Goal: Task Accomplishment & Management: Complete application form

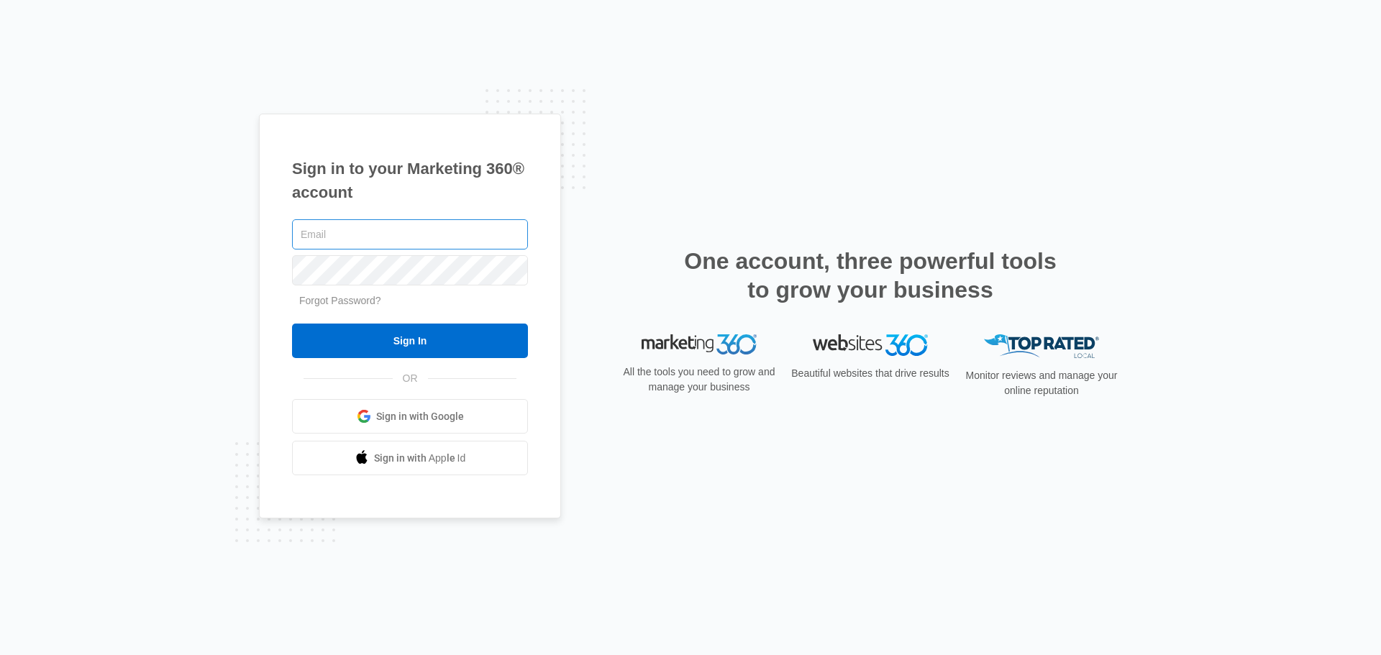
drag, startPoint x: 374, startPoint y: 226, endPoint x: 365, endPoint y: 224, distance: 8.9
click at [374, 226] on input "text" at bounding box center [410, 234] width 236 height 30
click at [356, 227] on input "text" at bounding box center [410, 234] width 236 height 30
type input "l"
type input "[PERSON_NAME][EMAIL_ADDRESS][DOMAIN_NAME]"
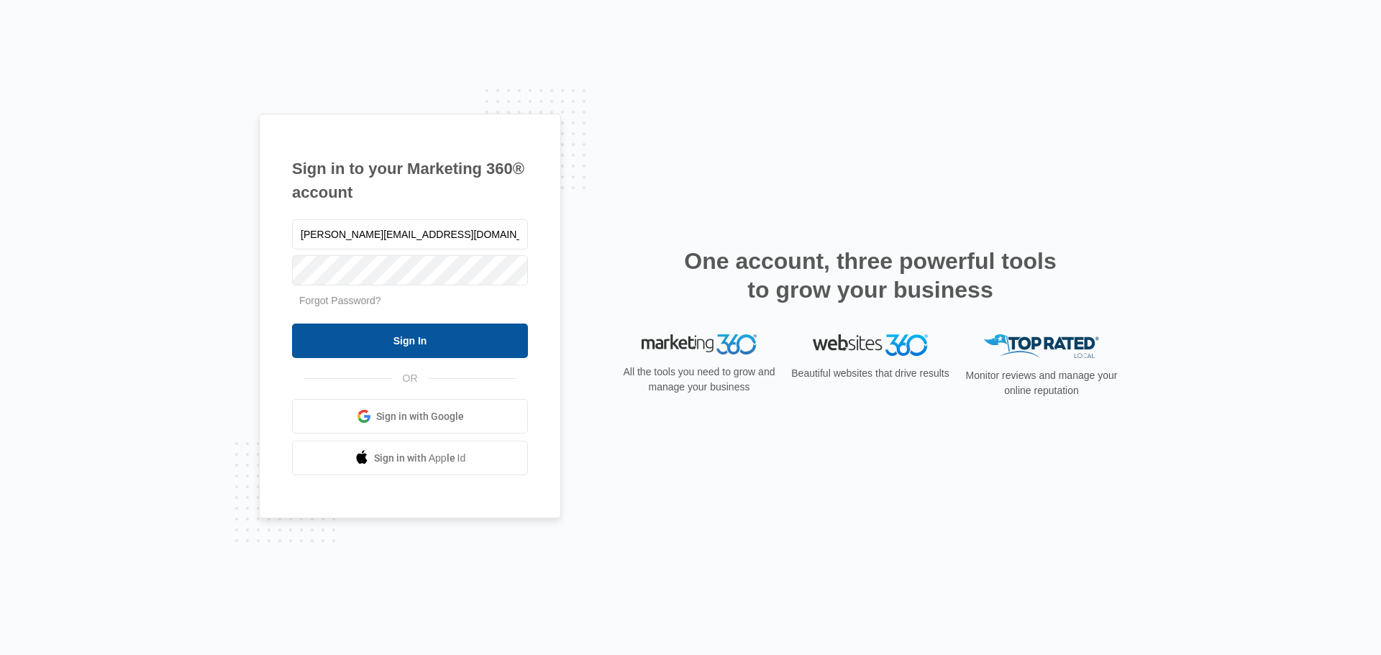
click at [429, 331] on input "Sign In" at bounding box center [410, 341] width 236 height 35
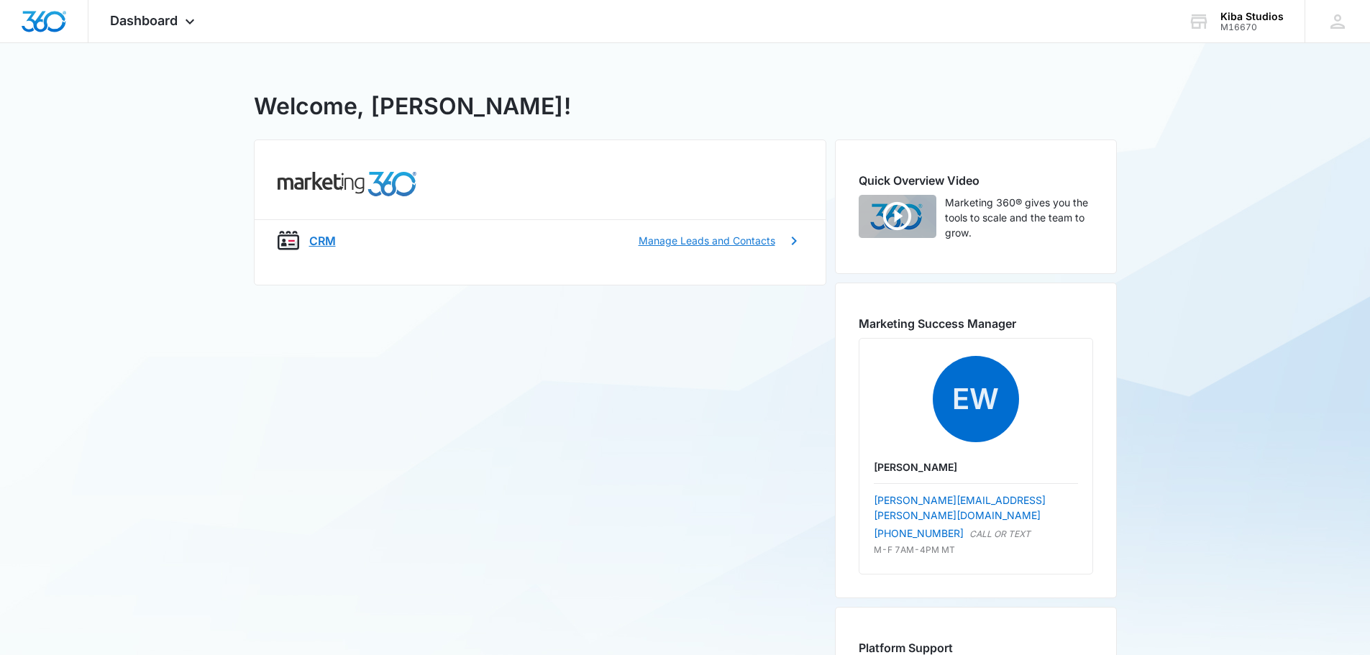
click at [316, 243] on p "CRM" at bounding box center [322, 240] width 27 height 17
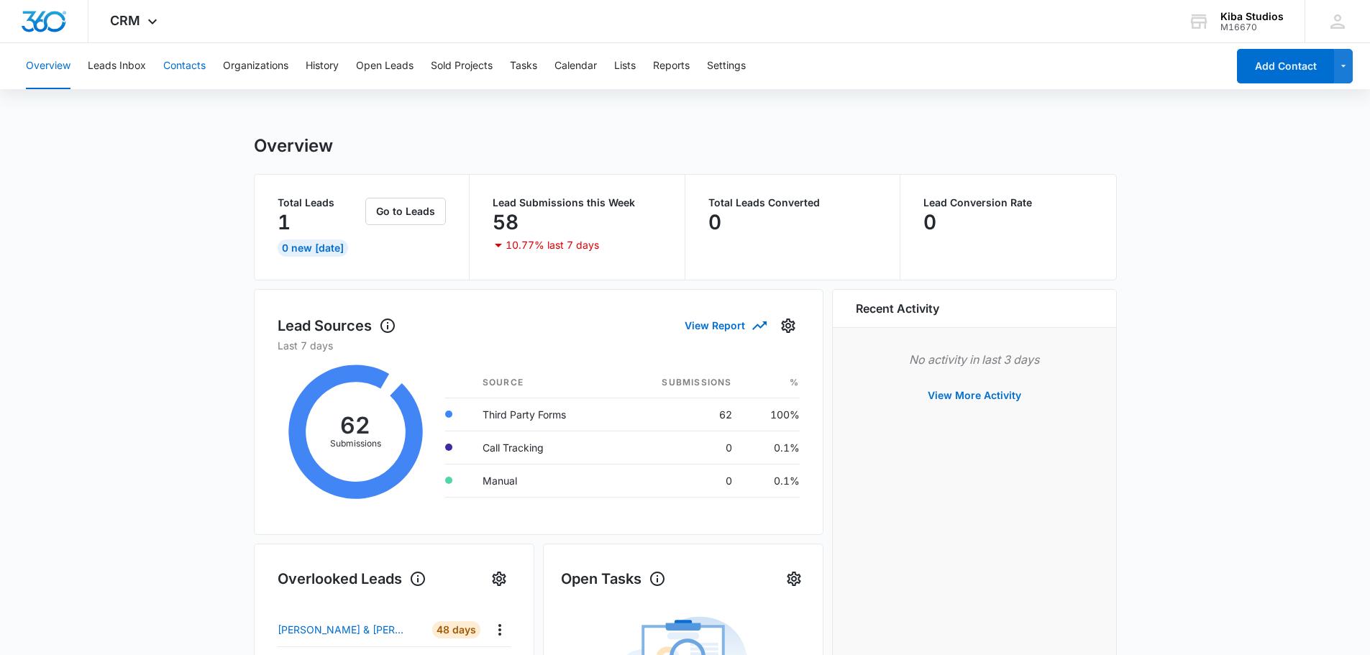
click at [165, 65] on button "Contacts" at bounding box center [184, 66] width 42 height 46
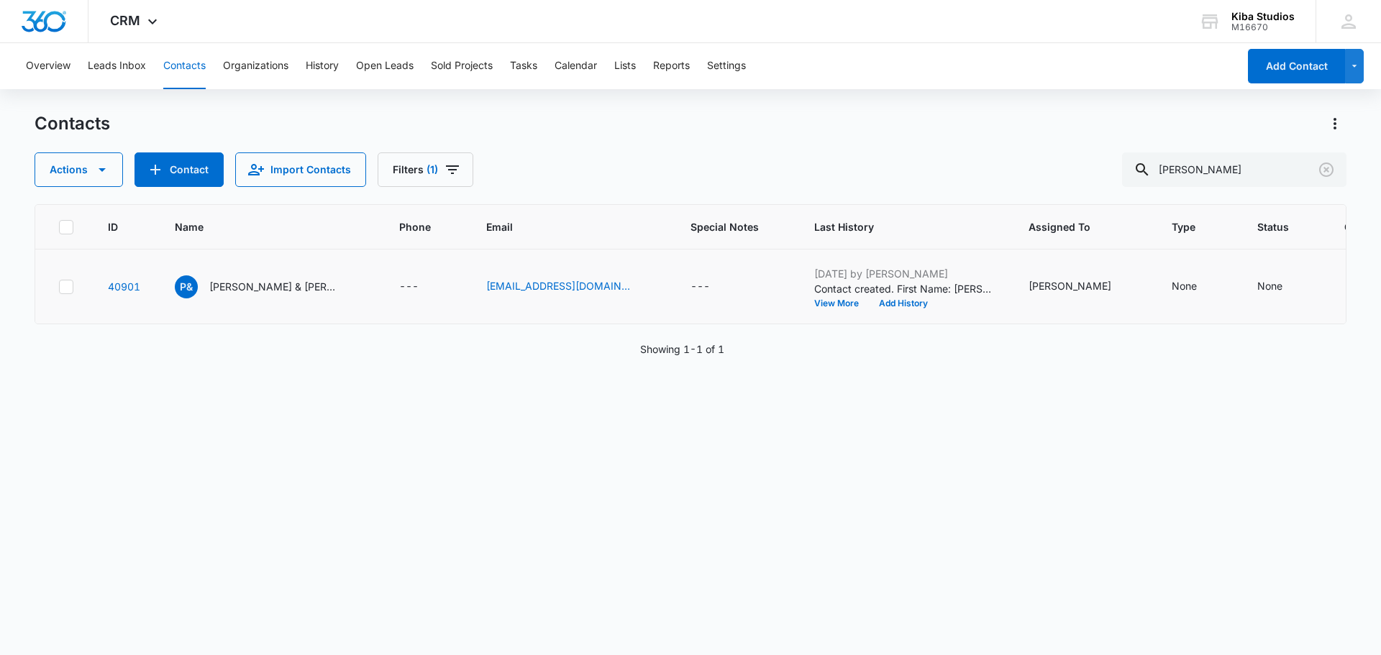
click at [319, 311] on td "P& [PERSON_NAME] & [PERSON_NAME]" at bounding box center [269, 287] width 224 height 75
click at [347, 284] on icon "Name - Peggy & Dean Folds - Select to Edit Field" at bounding box center [355, 283] width 17 height 17
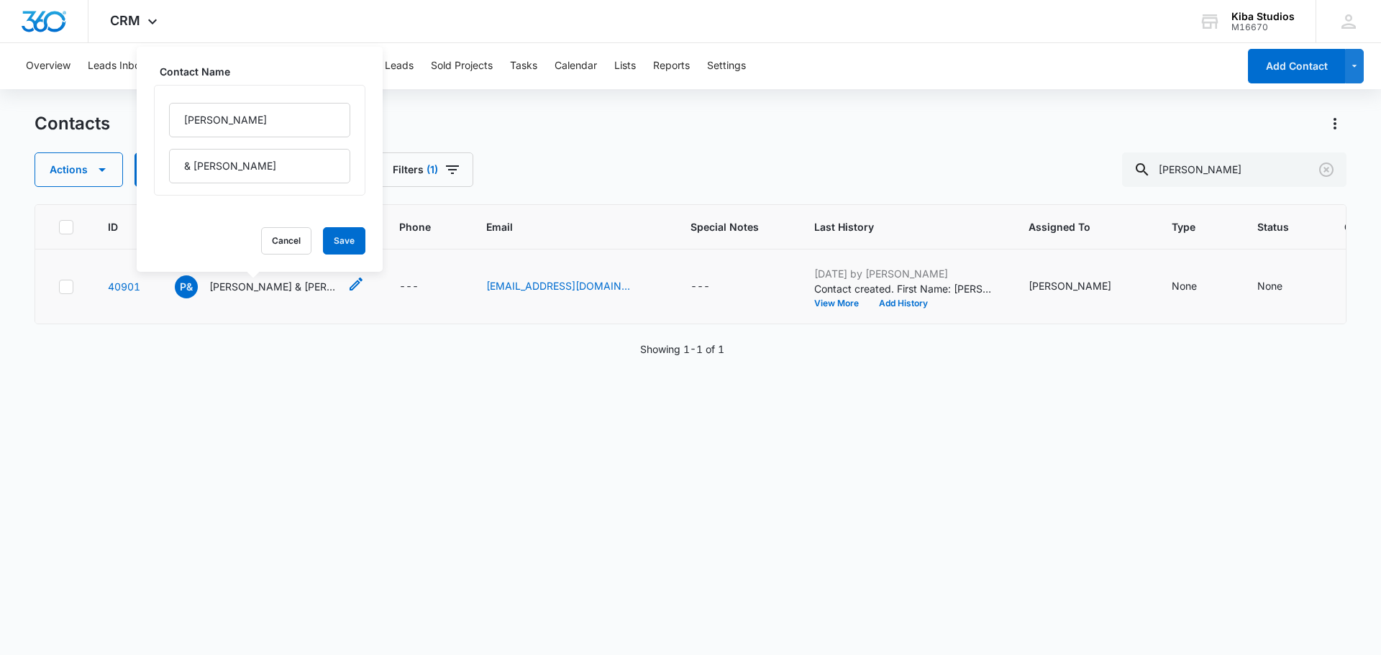
click at [259, 290] on p "[PERSON_NAME] & [PERSON_NAME]" at bounding box center [273, 286] width 129 height 15
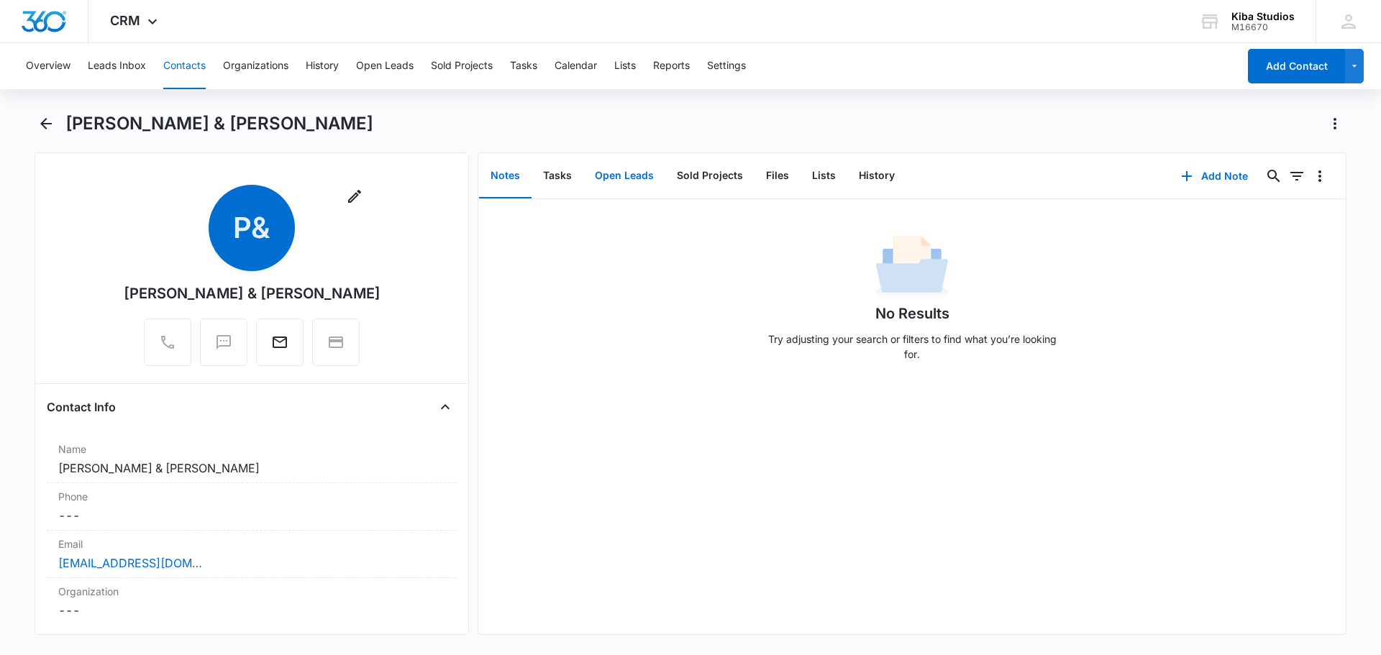
click at [649, 176] on button "Open Leads" at bounding box center [624, 176] width 82 height 45
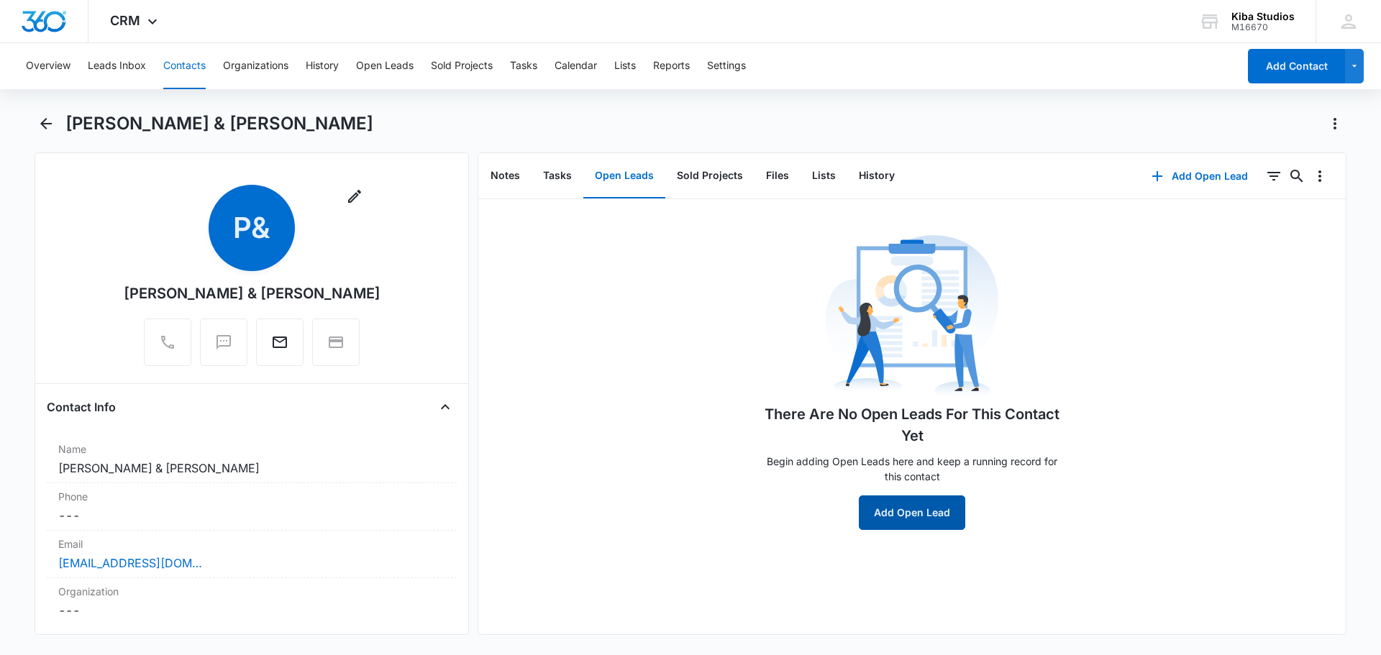
click at [943, 519] on button "Add Open Lead" at bounding box center [912, 512] width 106 height 35
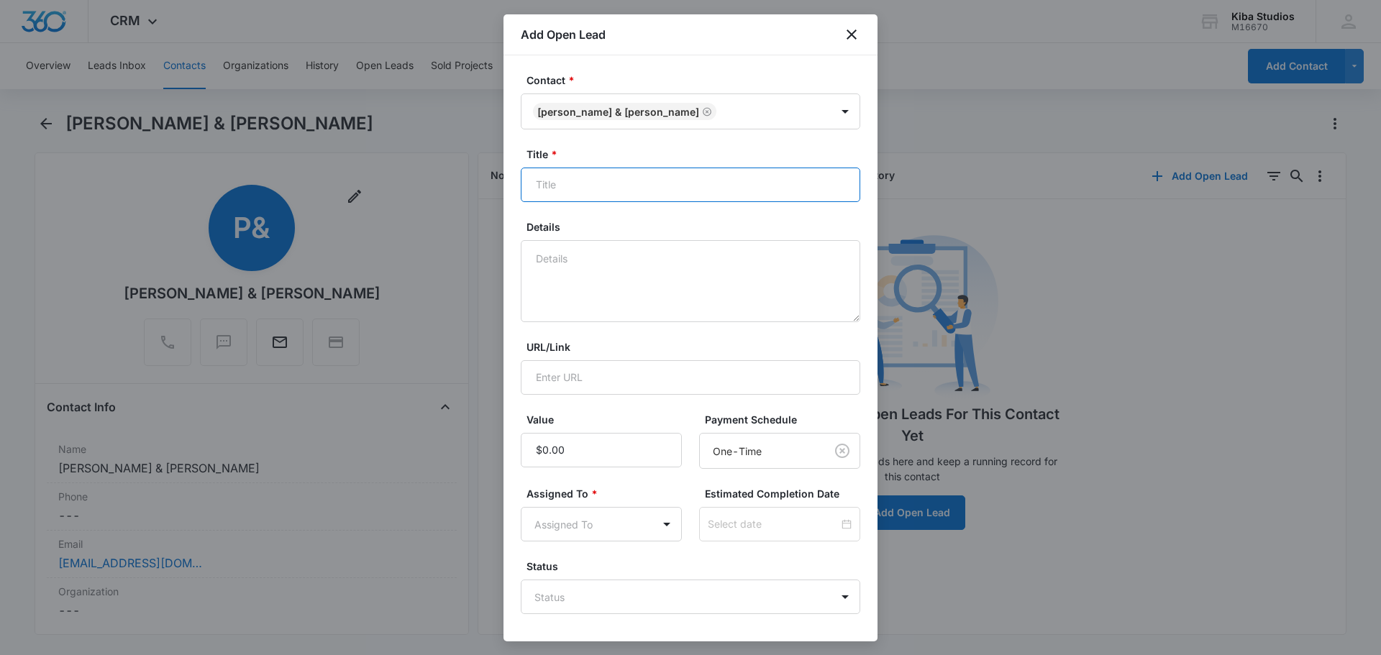
click at [606, 181] on input "Title *" at bounding box center [690, 185] width 339 height 35
type input "Kitchen"
click at [596, 254] on textarea "Details" at bounding box center [690, 281] width 339 height 82
click at [628, 278] on textarea "Details" at bounding box center [690, 281] width 339 height 82
click at [585, 278] on textarea "Details" at bounding box center [690, 281] width 339 height 82
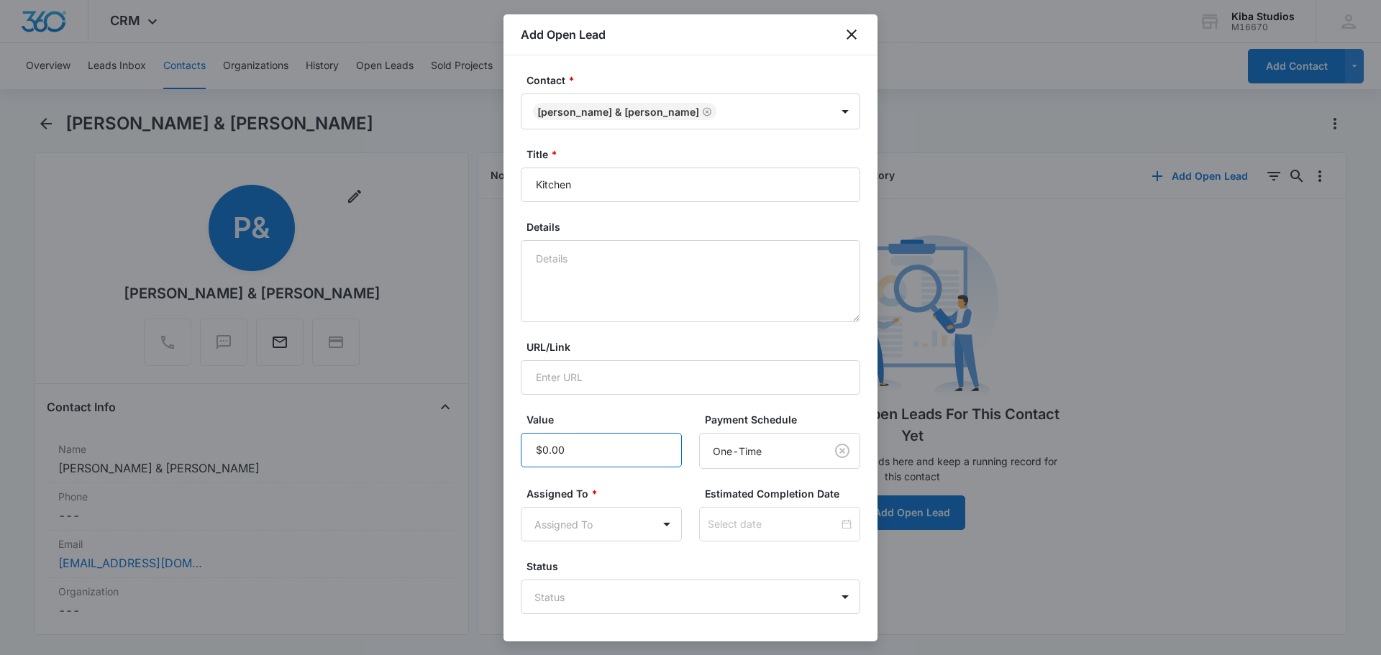
click at [577, 458] on input "Value" at bounding box center [601, 450] width 161 height 35
type input "$17,000.00"
click at [601, 367] on input "URL/Link" at bounding box center [690, 377] width 339 height 35
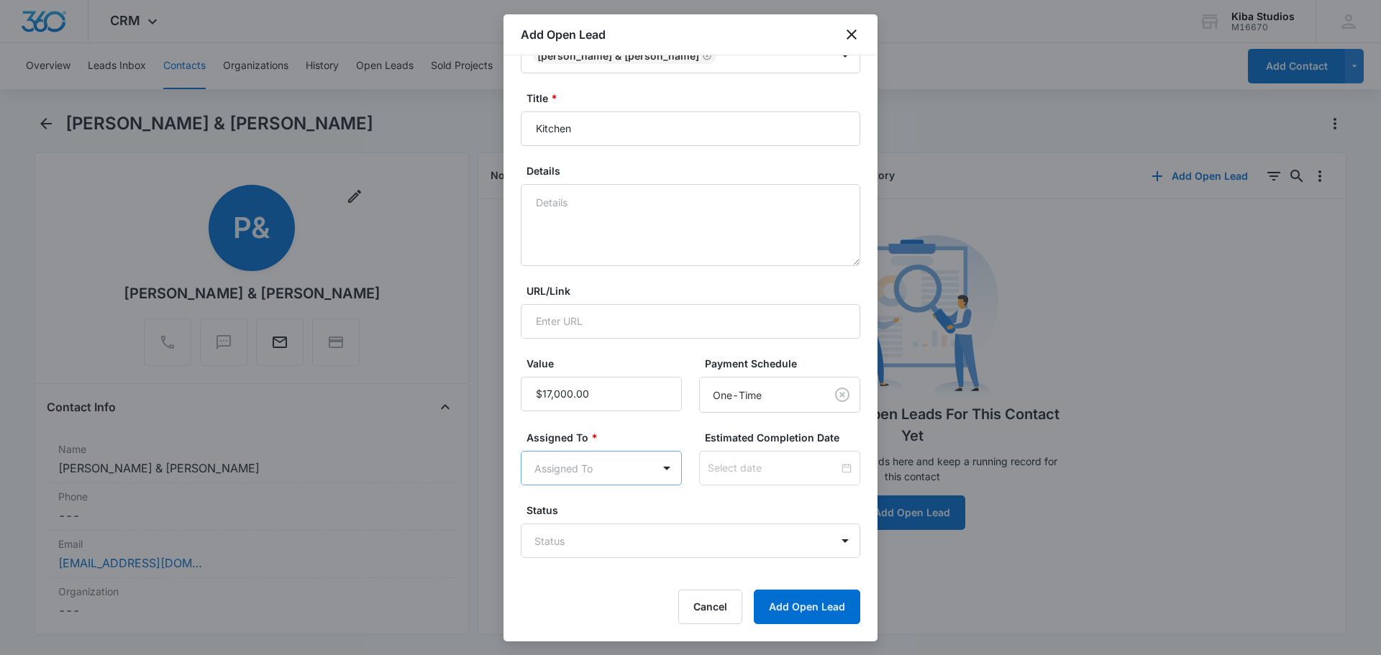
click at [631, 474] on body "CRM Apps CRM Brand AI Assistant Kiba Studios M16670 Your Accounts View All OM […" at bounding box center [690, 327] width 1381 height 655
drag, startPoint x: 590, startPoint y: 557, endPoint x: 587, endPoint y: 549, distance: 8.2
click at [587, 557] on div "[PERSON_NAME]" at bounding box center [599, 545] width 156 height 27
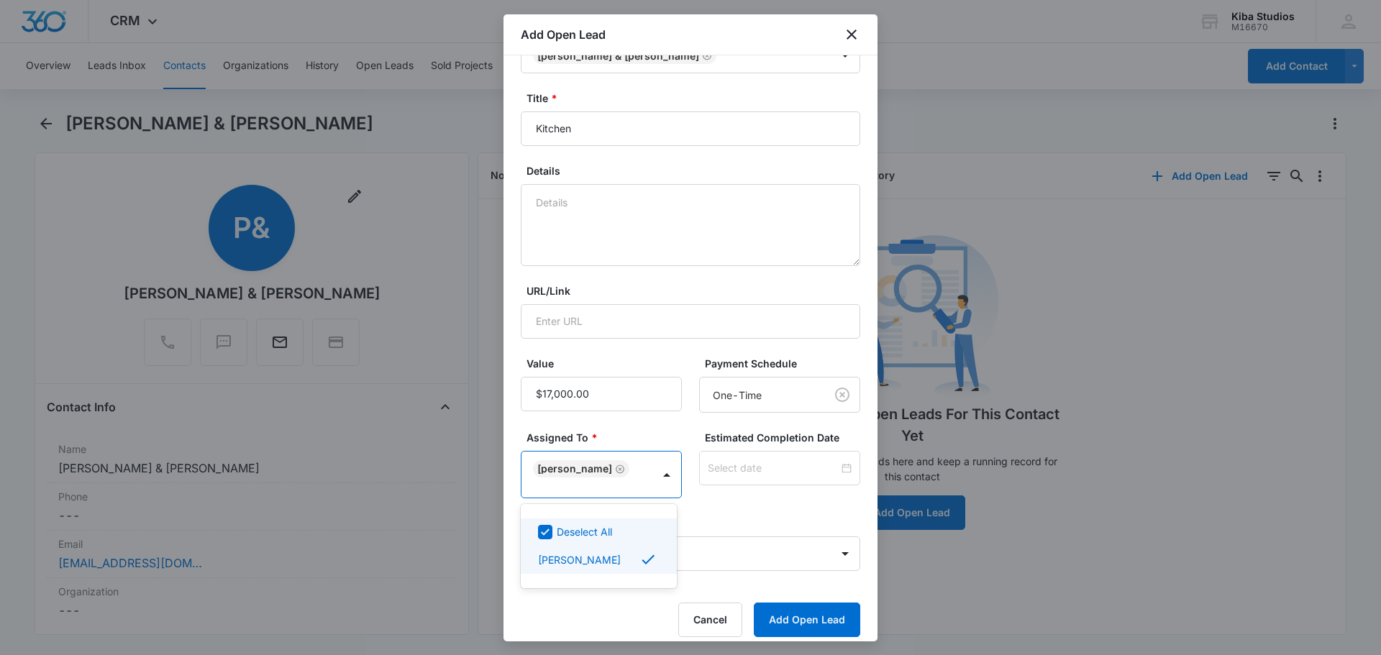
click at [754, 537] on div at bounding box center [690, 327] width 1381 height 655
click at [679, 570] on form "Contact * [PERSON_NAME] & [PERSON_NAME] Title * Kitchen Details URL/Link Value …" at bounding box center [690, 327] width 339 height 621
click at [677, 556] on body "CRM Apps CRM Brand AI Assistant Kiba Studios M16670 Your Accounts View All OM […" at bounding box center [690, 327] width 1381 height 655
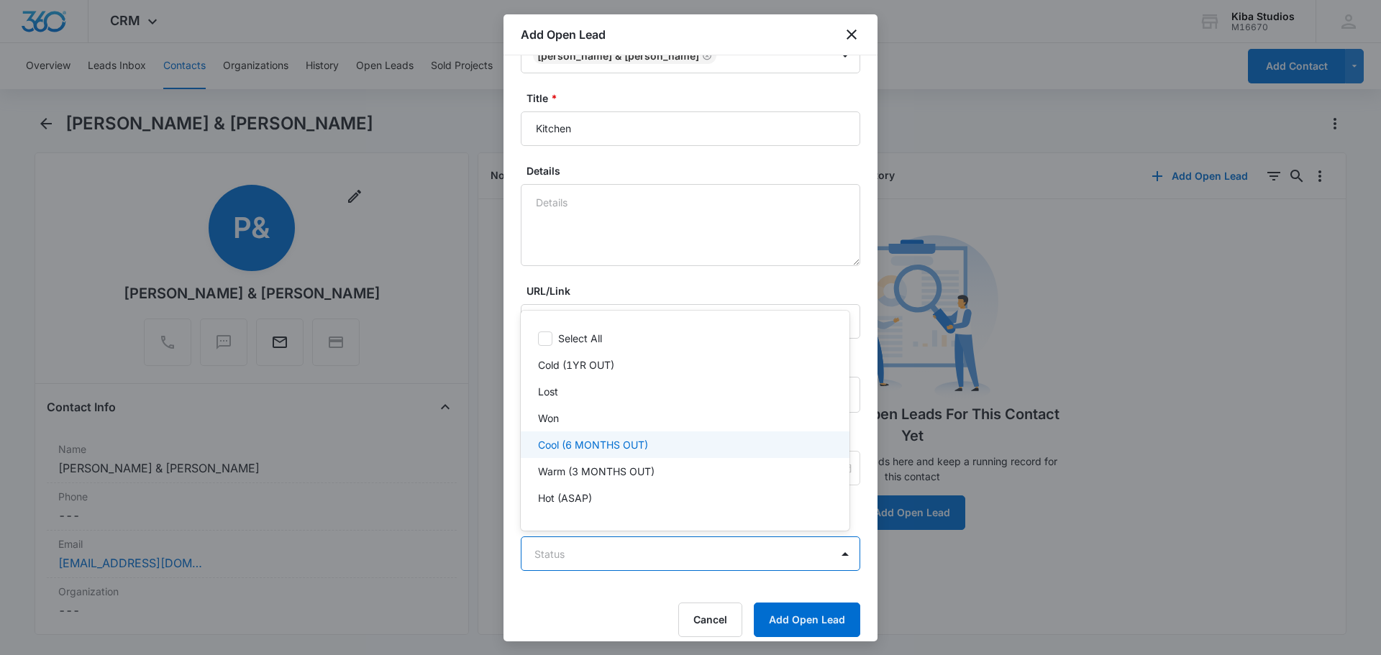
scroll to position [22, 0]
click at [596, 448] on p "Warm (3 MONTHS OUT)" at bounding box center [596, 449] width 116 height 15
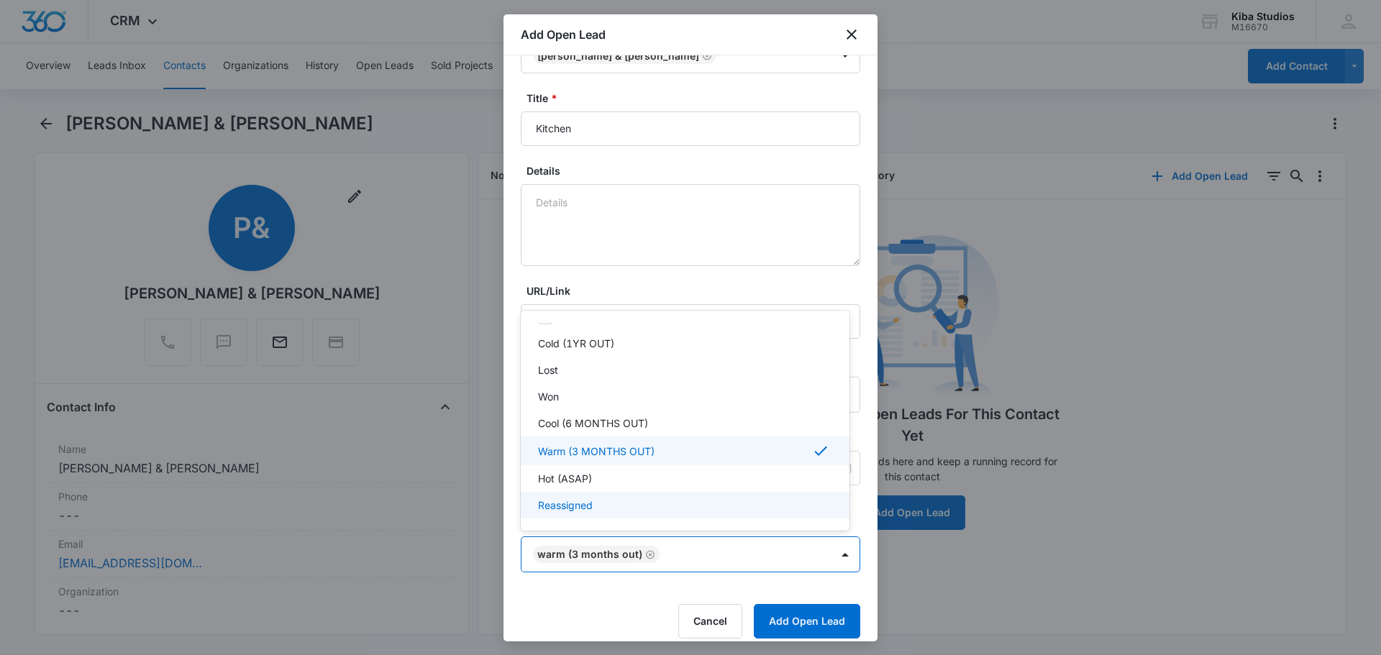
click at [713, 569] on div at bounding box center [690, 327] width 1381 height 655
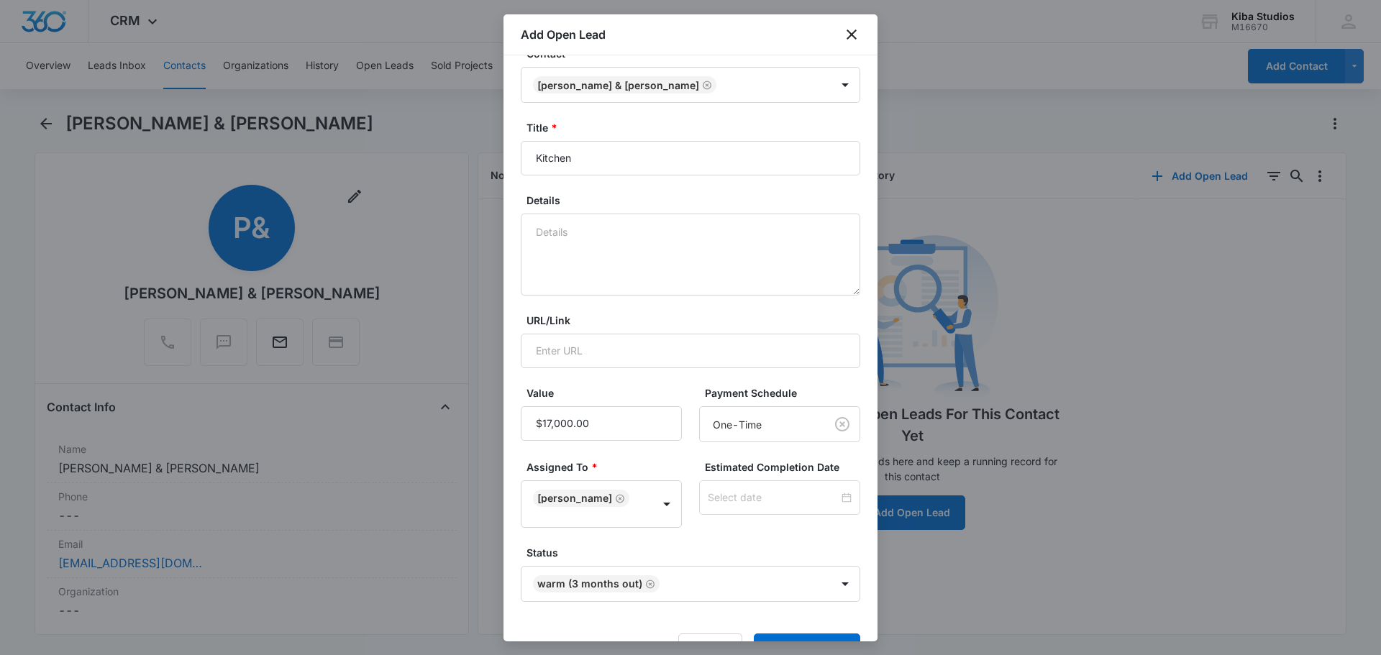
scroll to position [0, 0]
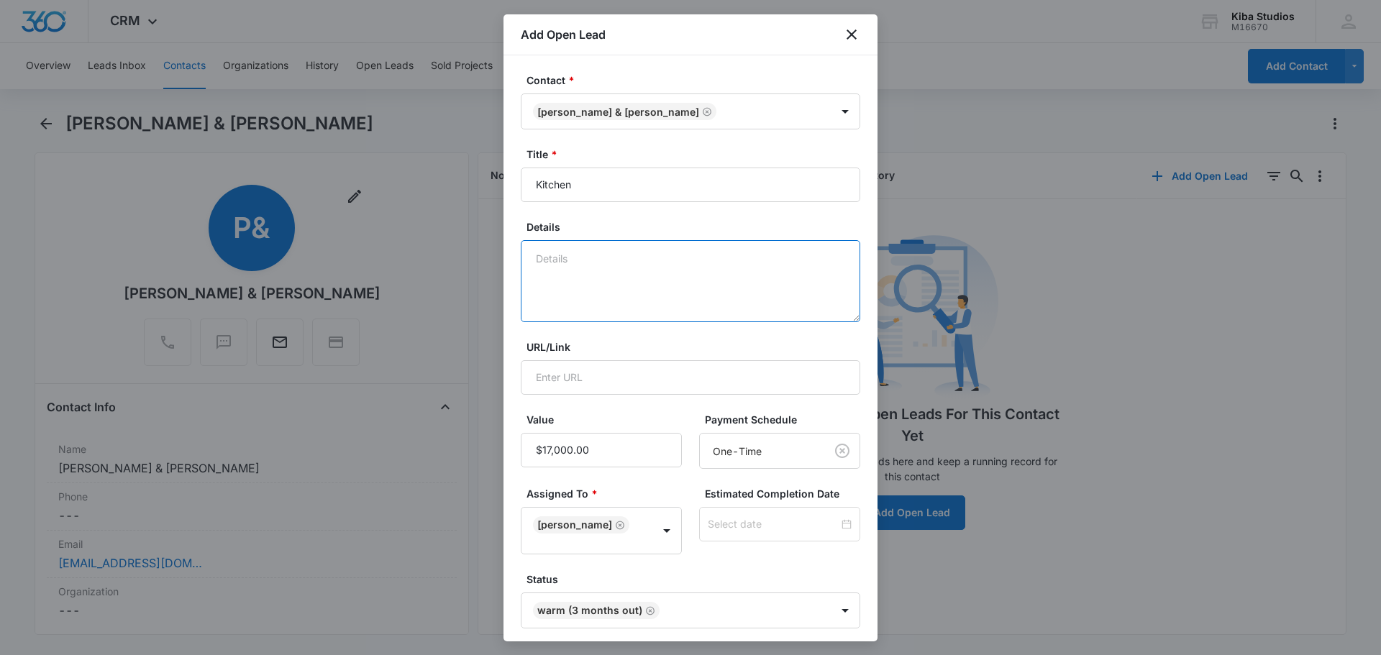
click at [598, 243] on textarea "Details" at bounding box center [690, 281] width 339 height 82
type textarea "K"
type textarea "Kitchen: Kitchen Cabinet Distributors"
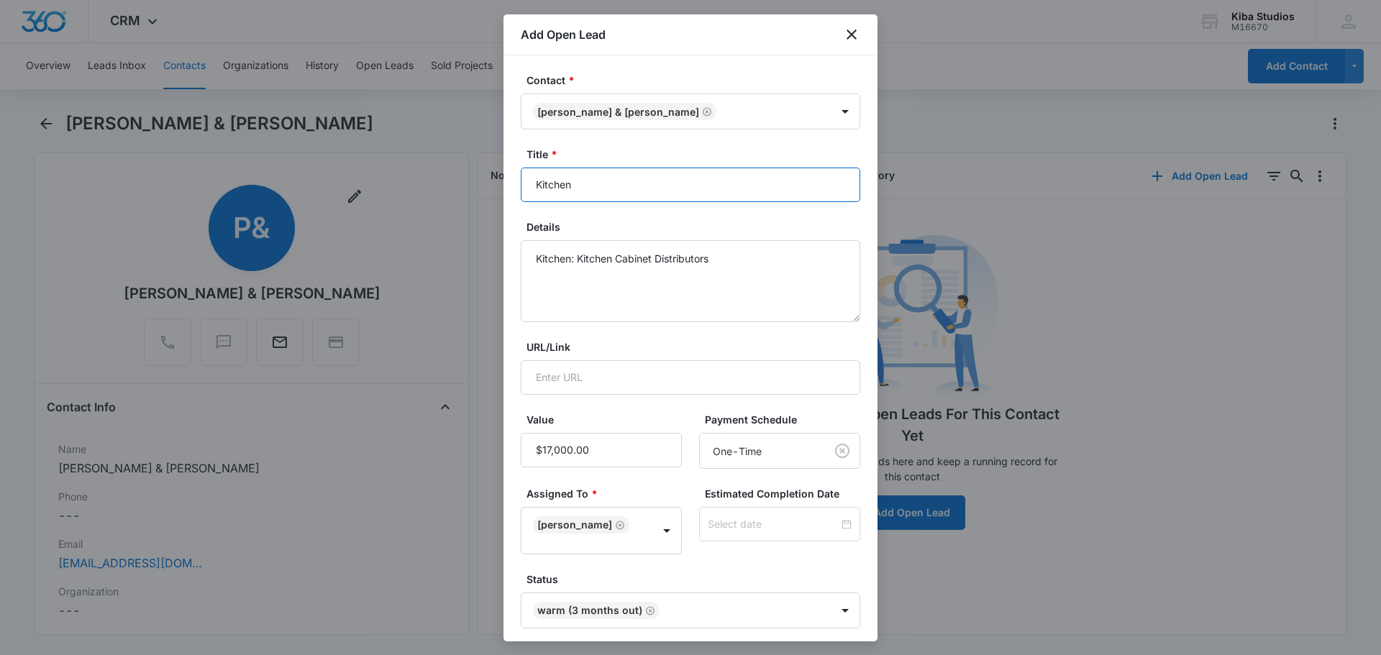
click at [607, 169] on input "Kitchen" at bounding box center [690, 185] width 339 height 35
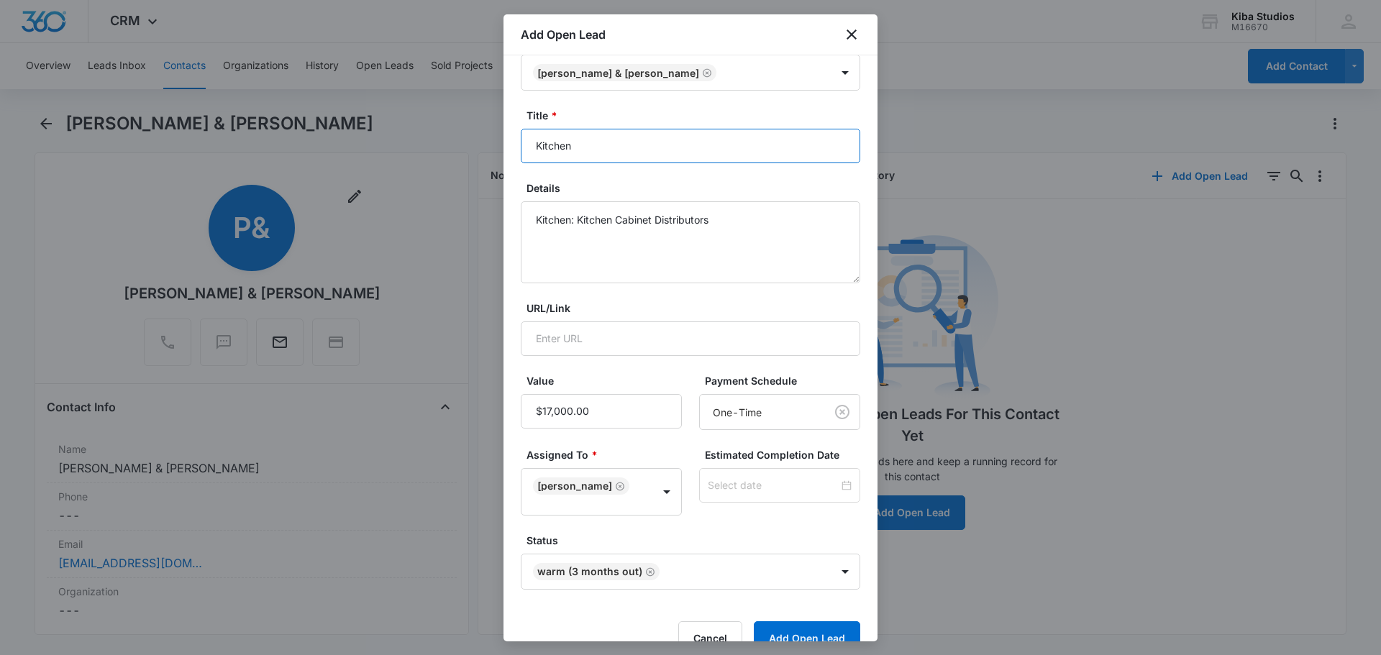
scroll to position [70, 0]
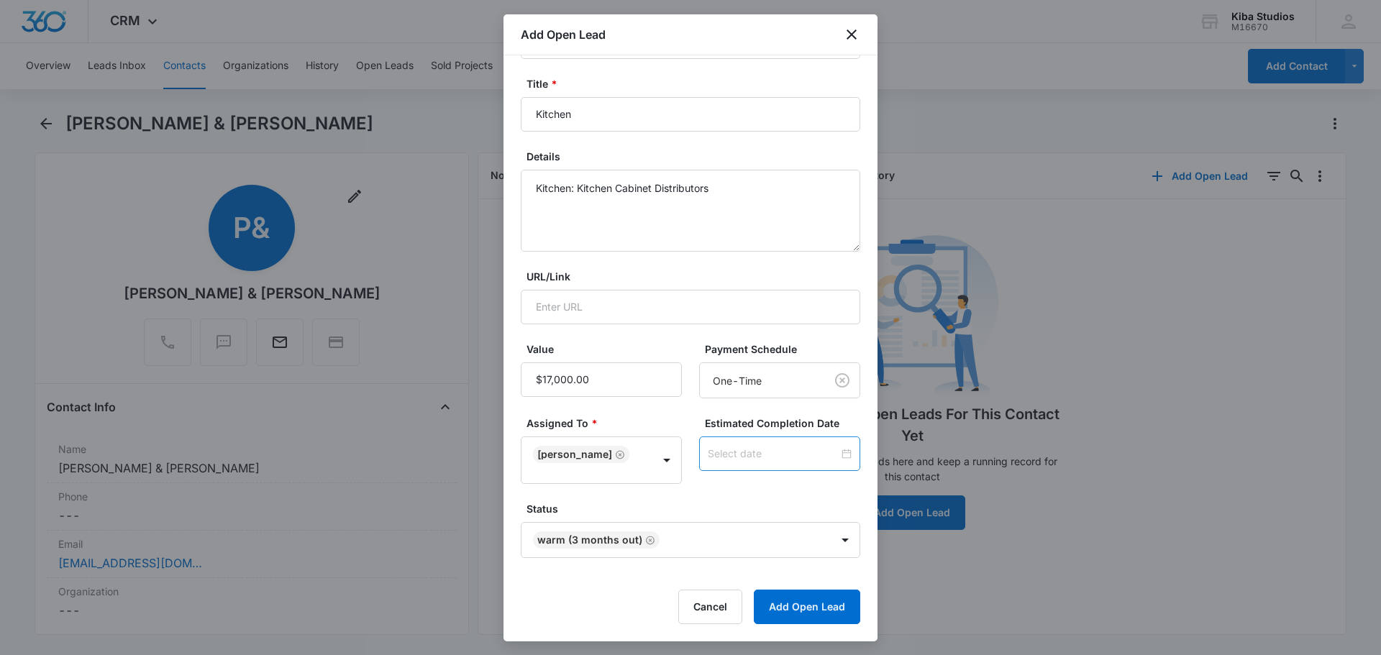
click at [734, 454] on input at bounding box center [773, 454] width 131 height 16
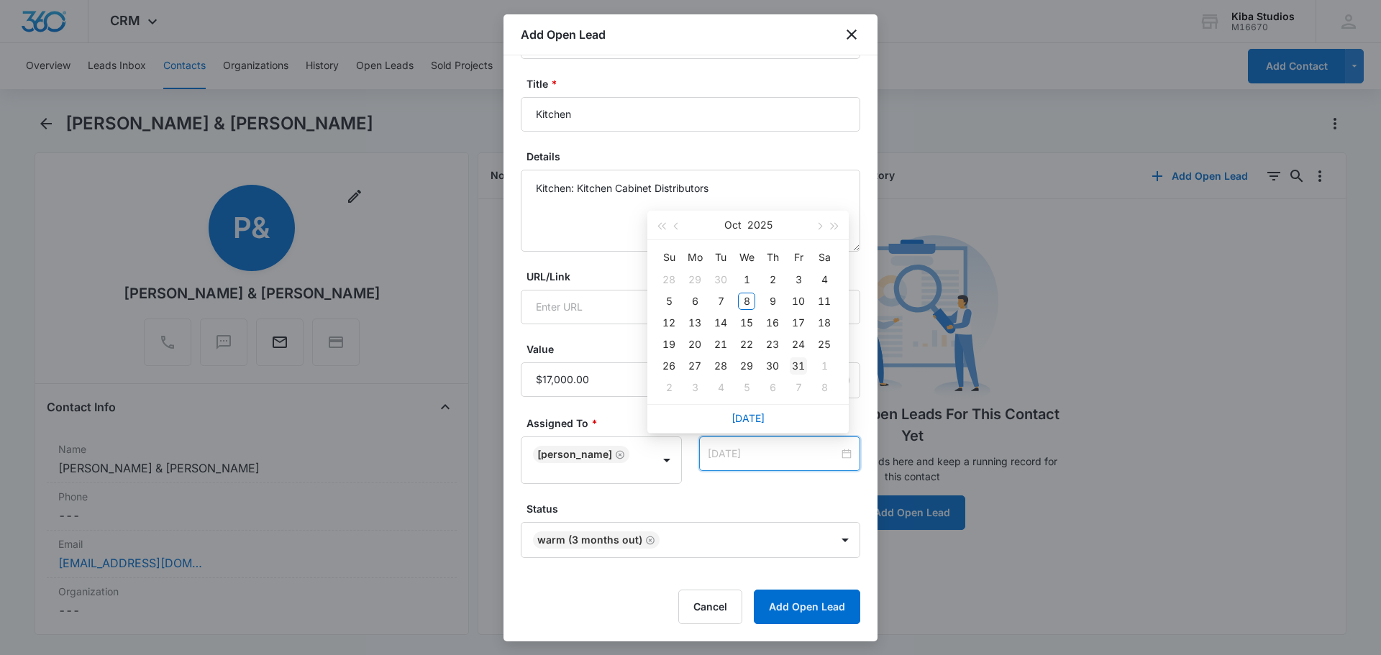
type input "[DATE]"
click at [795, 366] on div "31" at bounding box center [798, 365] width 17 height 17
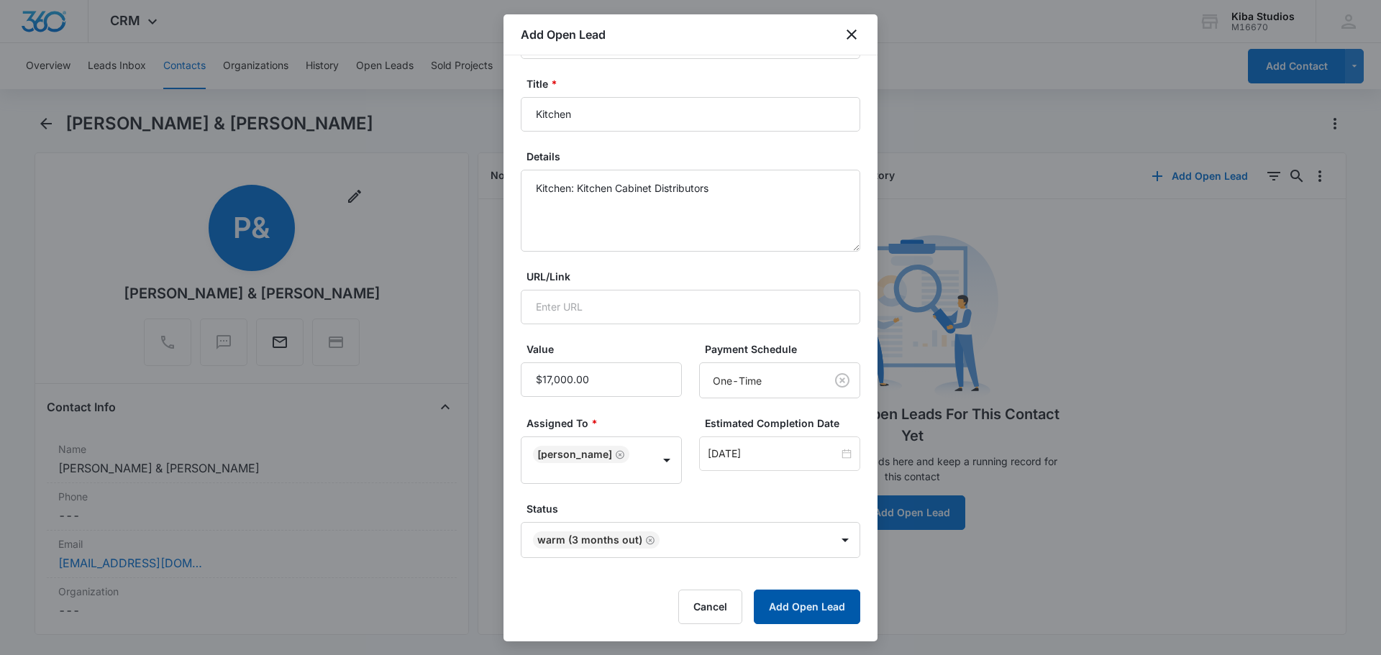
click at [771, 605] on button "Add Open Lead" at bounding box center [807, 607] width 106 height 35
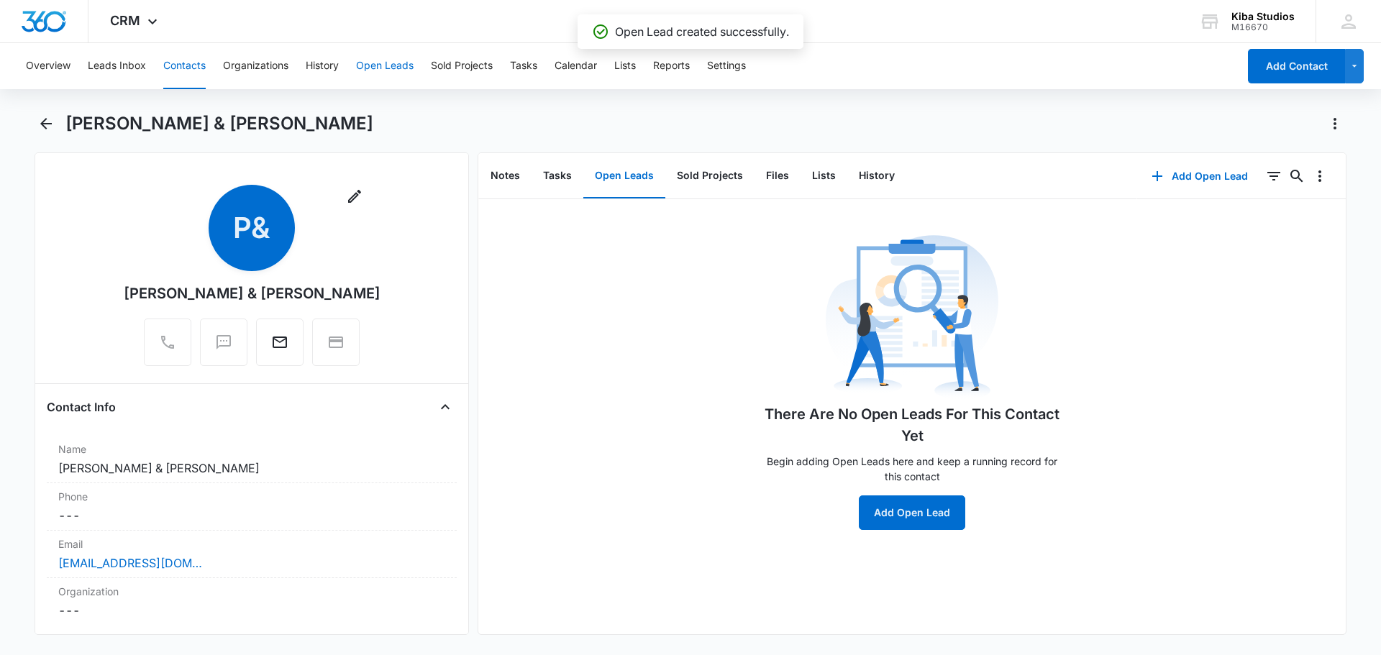
click at [388, 65] on button "Open Leads" at bounding box center [385, 66] width 58 height 46
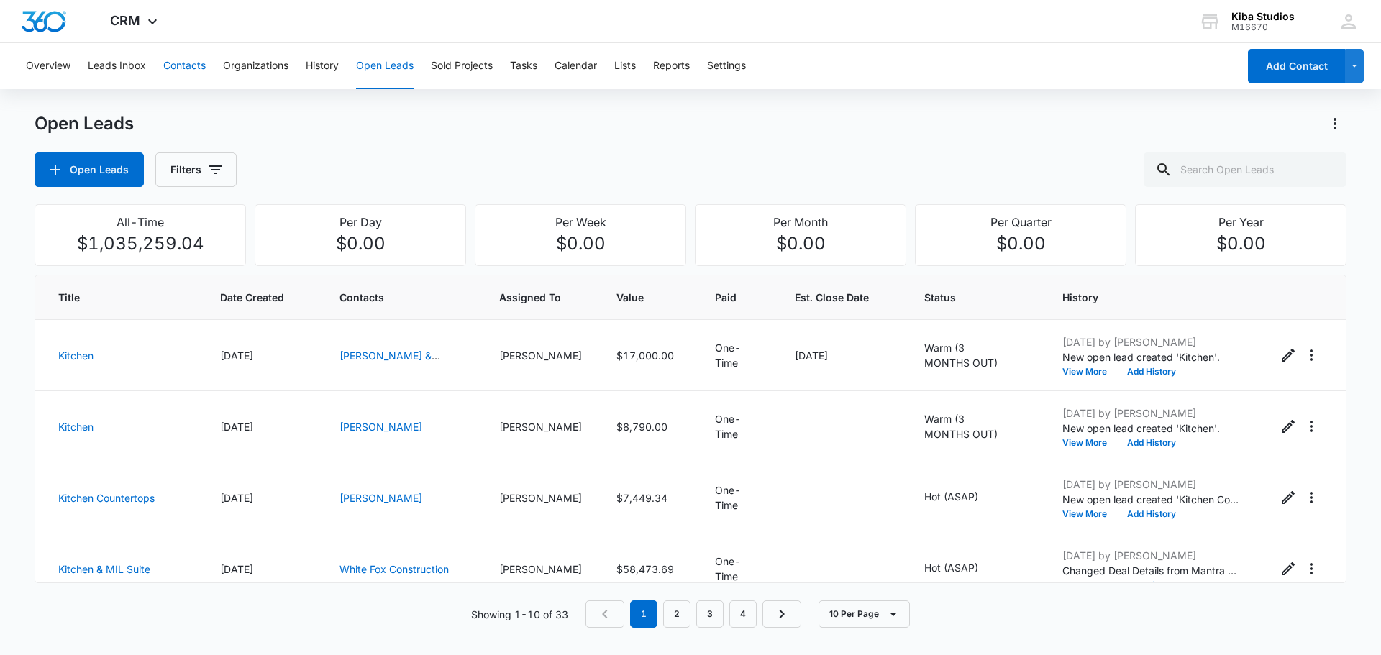
click at [190, 59] on button "Contacts" at bounding box center [184, 66] width 42 height 46
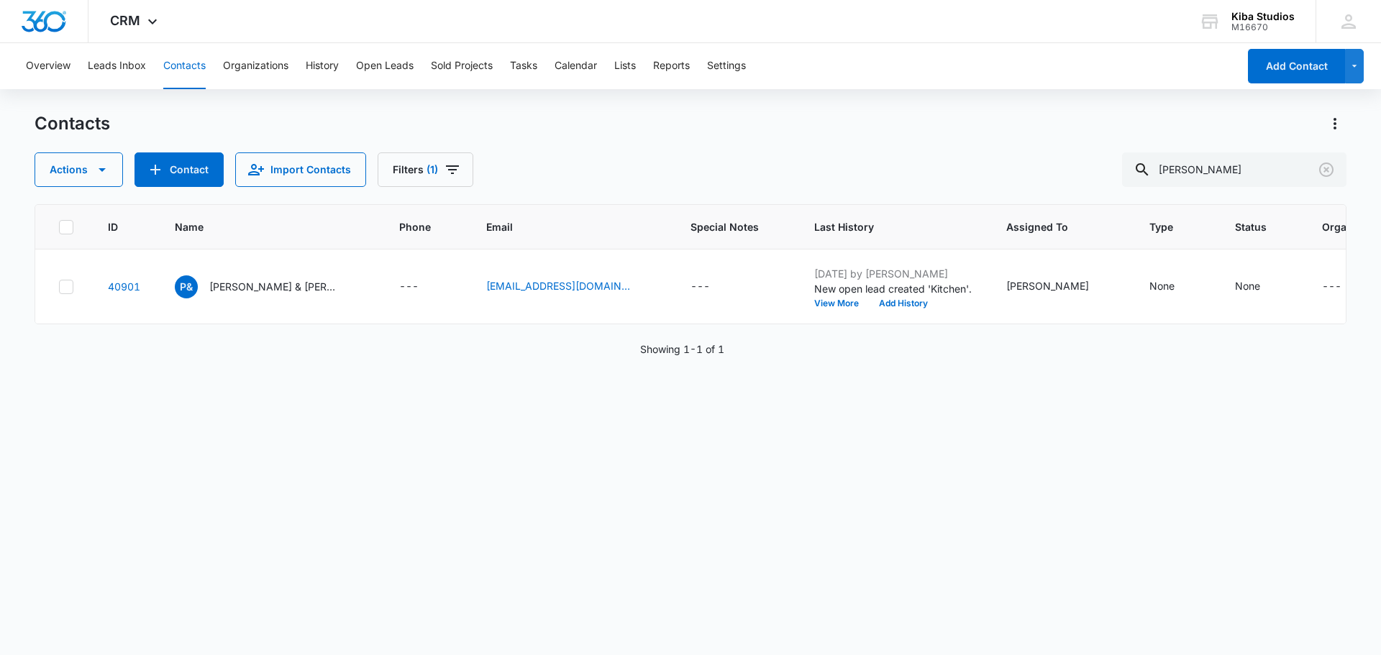
click at [689, 521] on div "ID Name Phone Email Special Notes Last History Assigned To Type Status Organiza…" at bounding box center [691, 420] width 1312 height 432
